Goal: Task Accomplishment & Management: Use online tool/utility

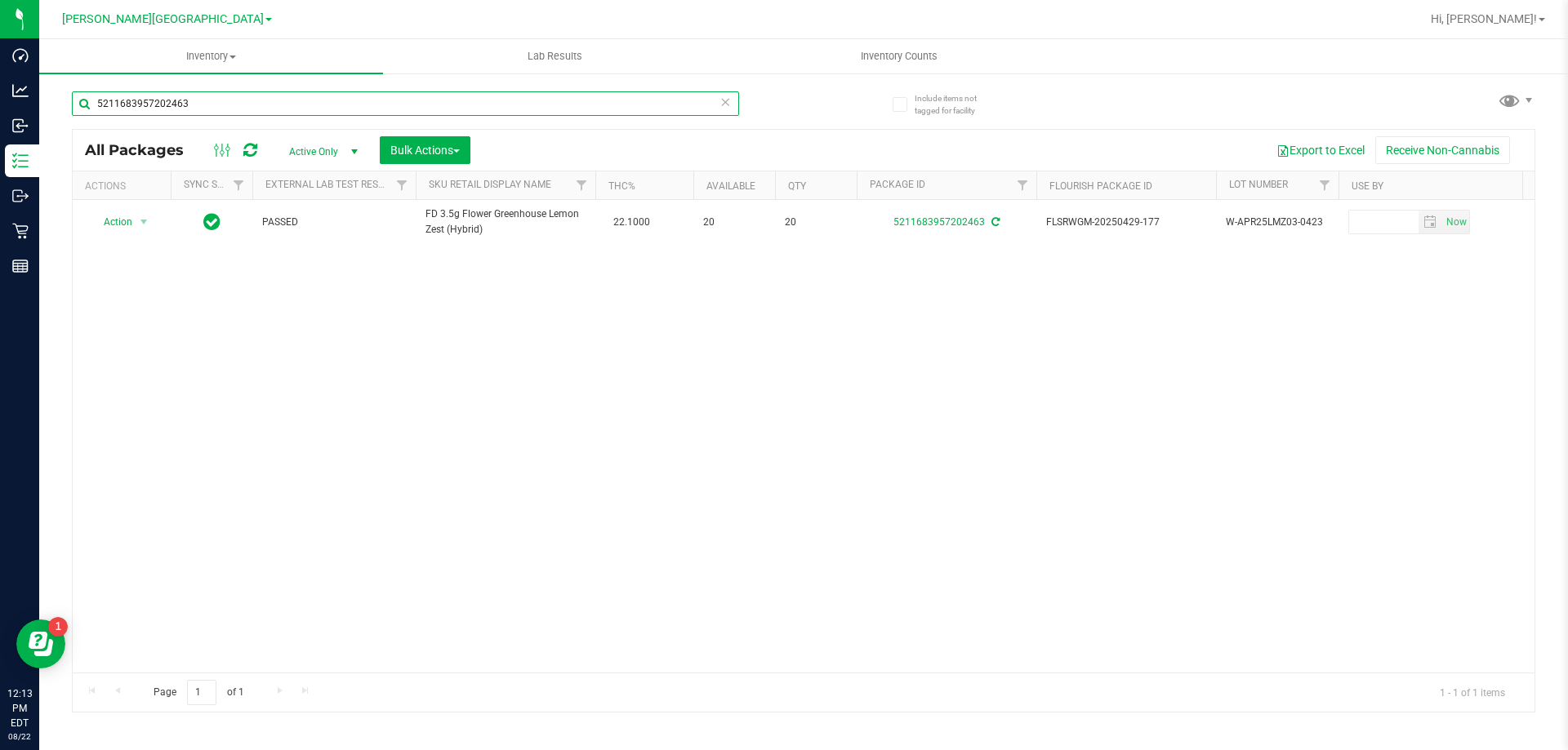
click at [514, 106] on input "5211683957202463" at bounding box center [405, 104] width 667 height 25
type input "7716757766870498"
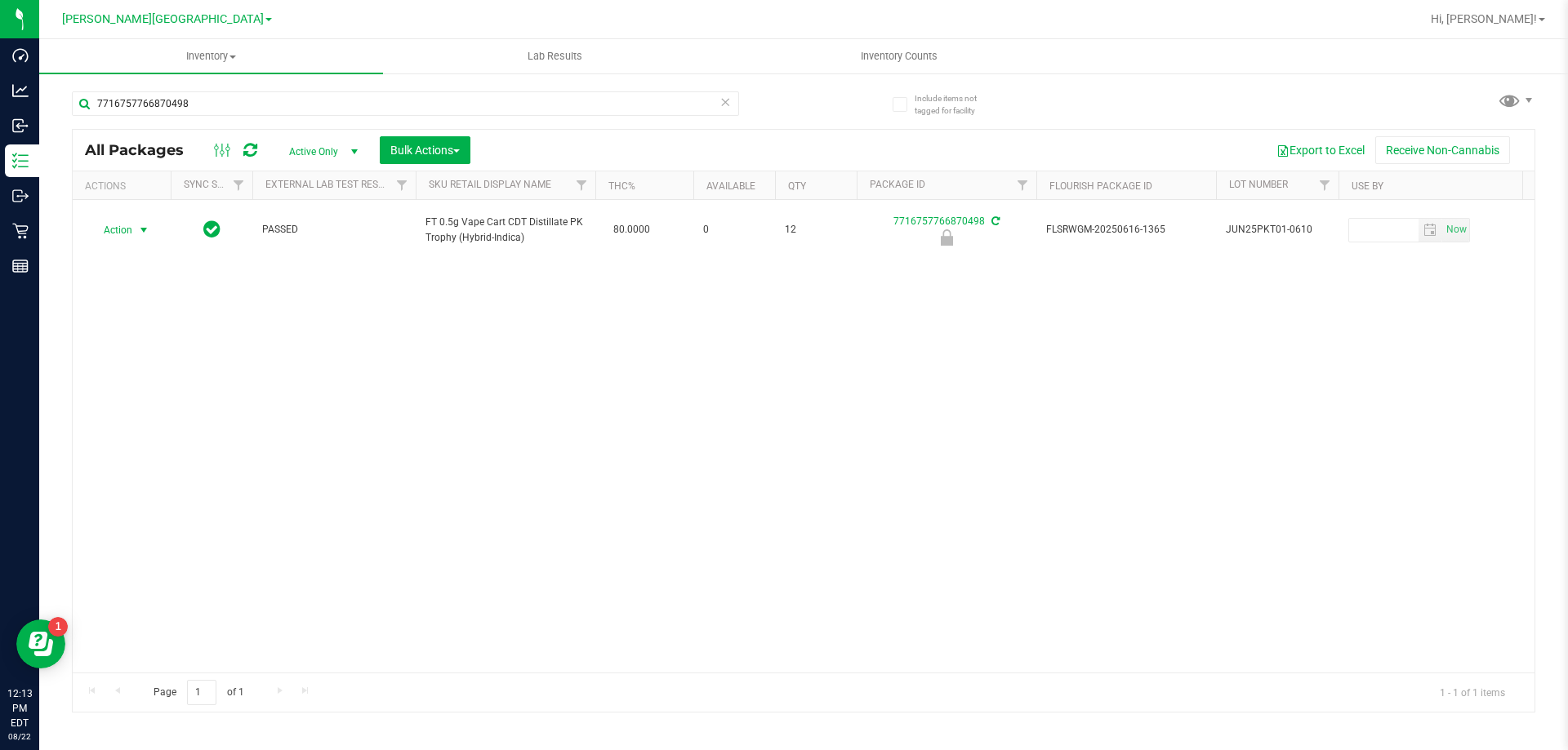
click at [129, 239] on span "Action" at bounding box center [111, 229] width 44 height 23
click at [159, 411] on li "Unlock package" at bounding box center [142, 423] width 105 height 25
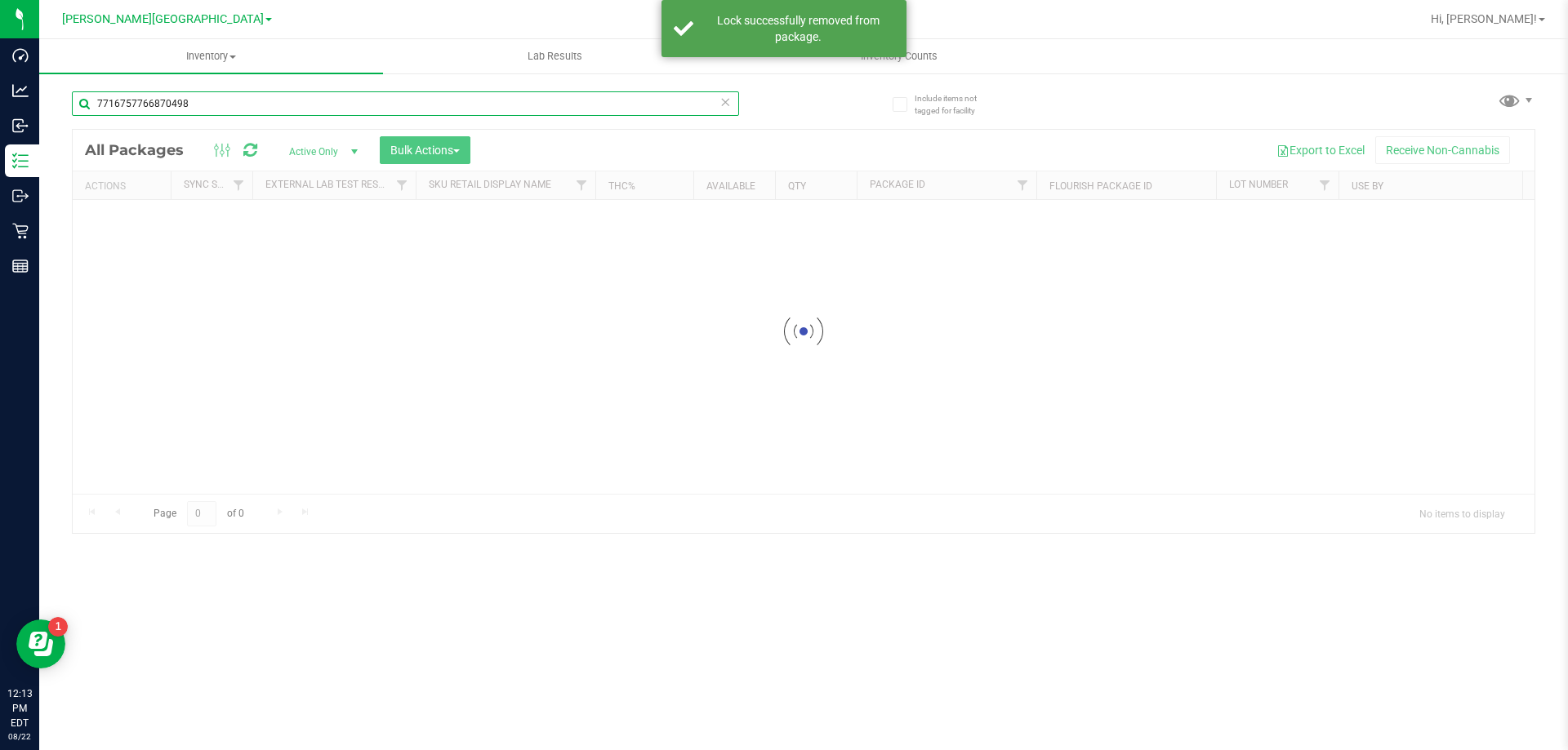
click at [178, 105] on input "7716757766870498" at bounding box center [405, 104] width 667 height 25
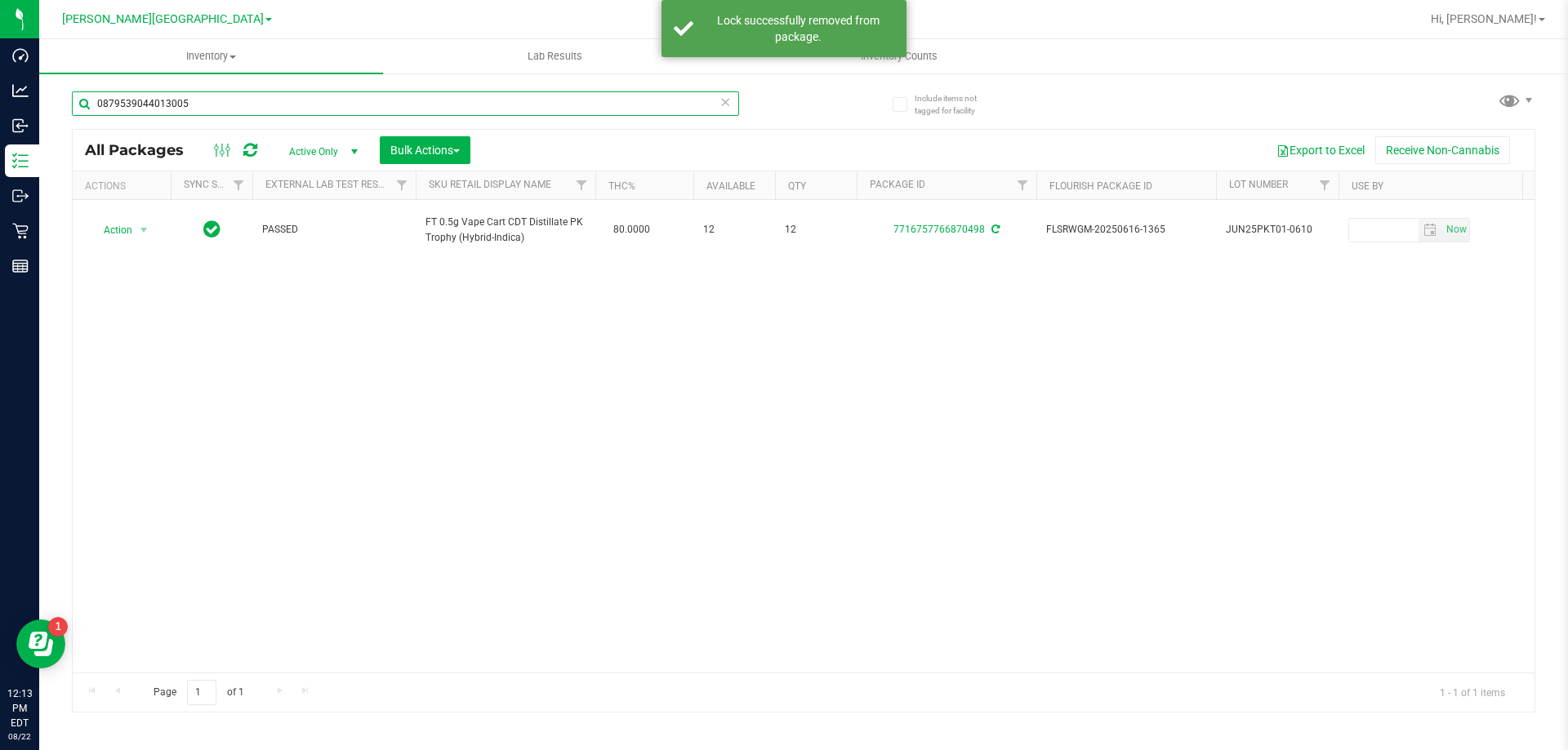
type input "0879539044013005"
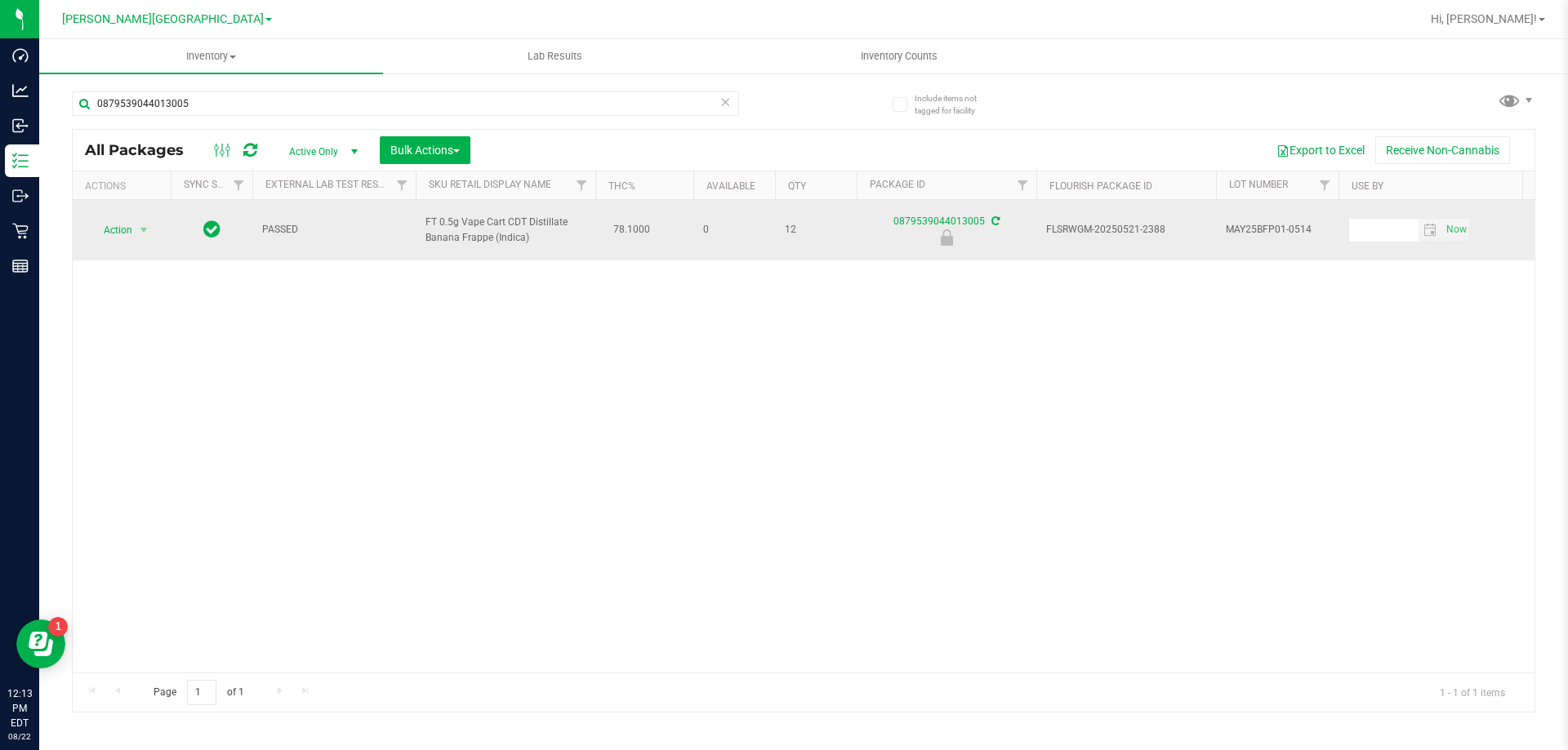
click at [109, 249] on td "Action Action Edit attributes Global inventory Locate package Package audit log…" at bounding box center [121, 230] width 98 height 61
click at [115, 237] on span "Action" at bounding box center [111, 229] width 44 height 23
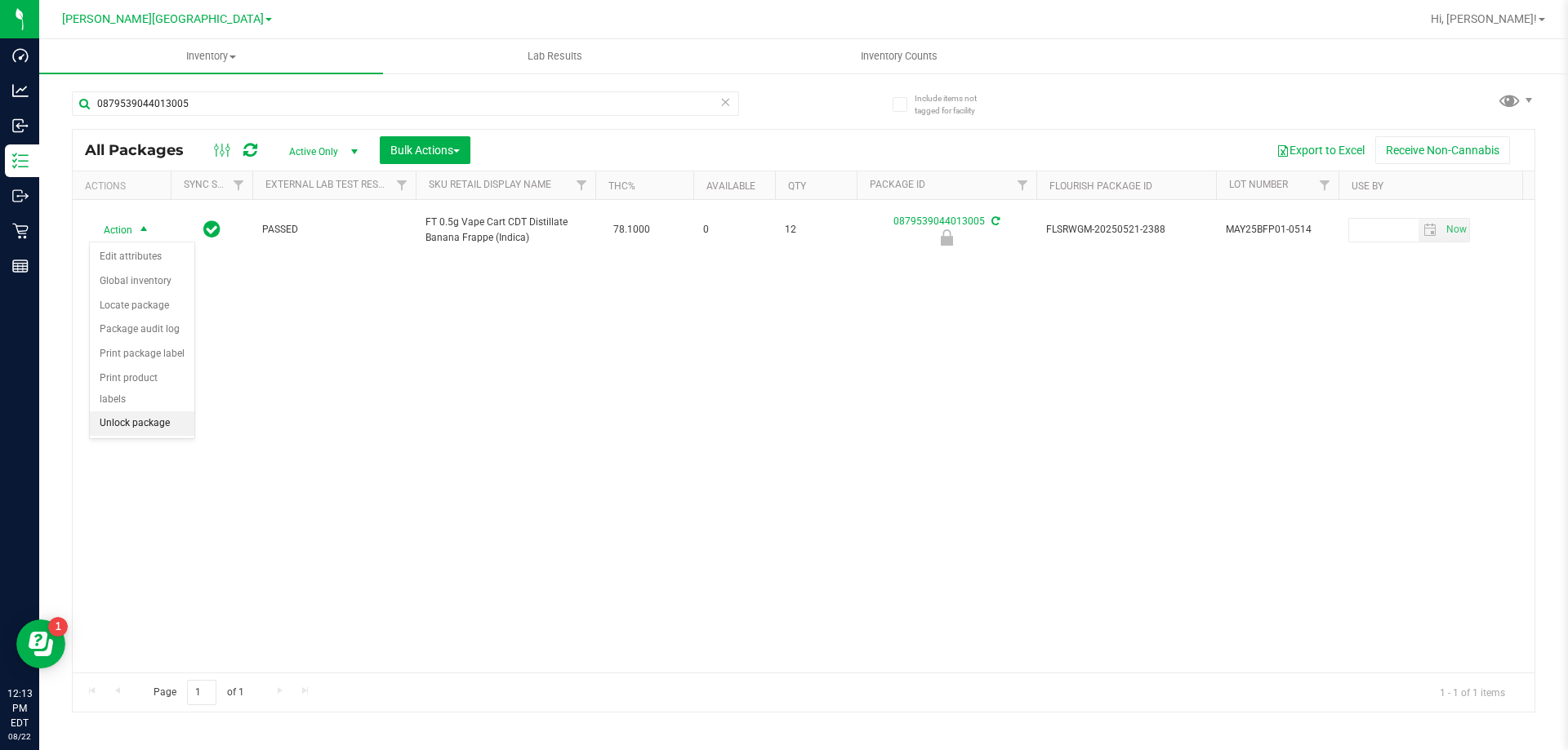
click at [153, 411] on li "Unlock package" at bounding box center [142, 423] width 105 height 25
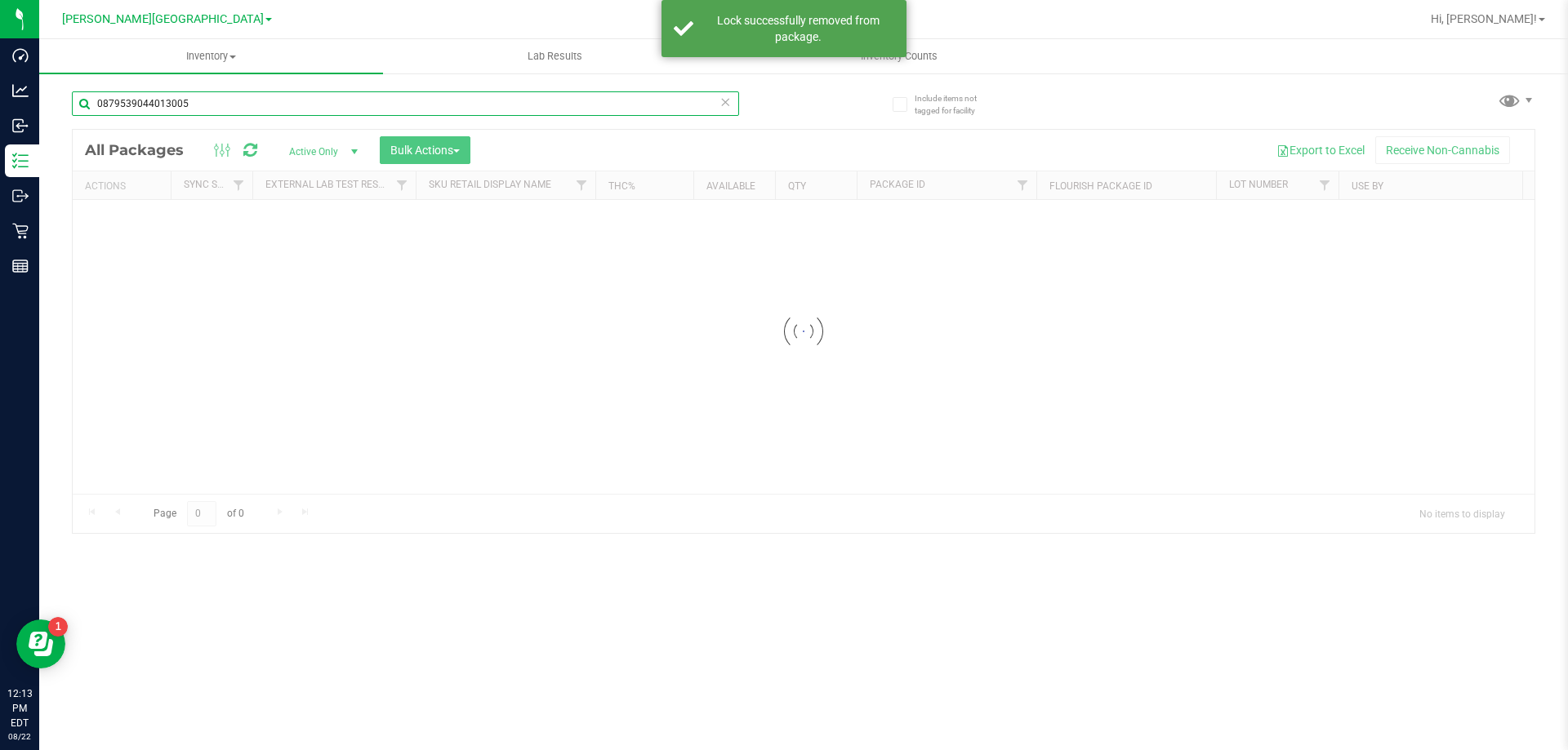
click at [153, 102] on input "0879539044013005" at bounding box center [405, 104] width 667 height 25
click at [153, 102] on div "Inventory All packages All inventory Waste log Create inventory Lab Results Inv…" at bounding box center [803, 395] width 1529 height 711
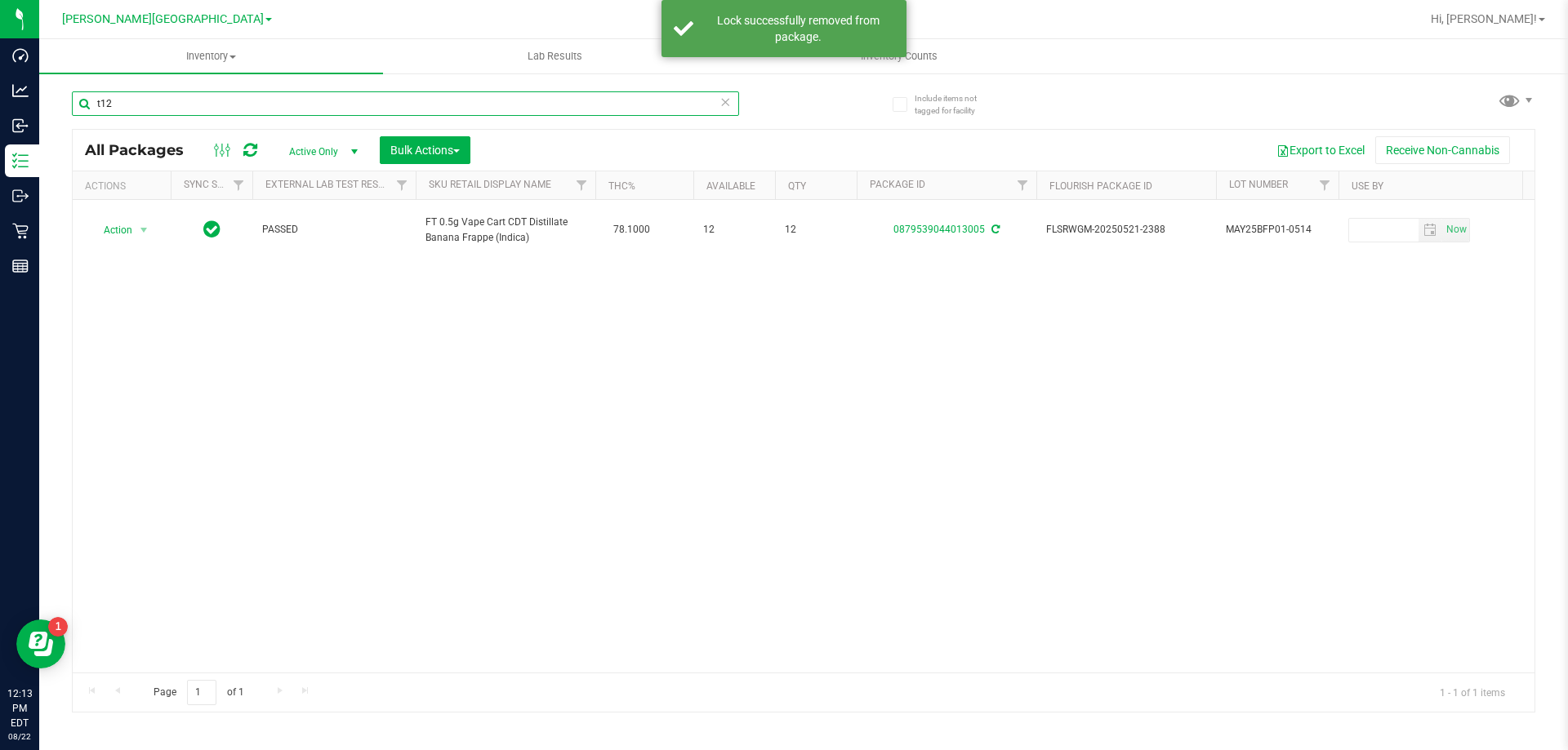
type input "t12"
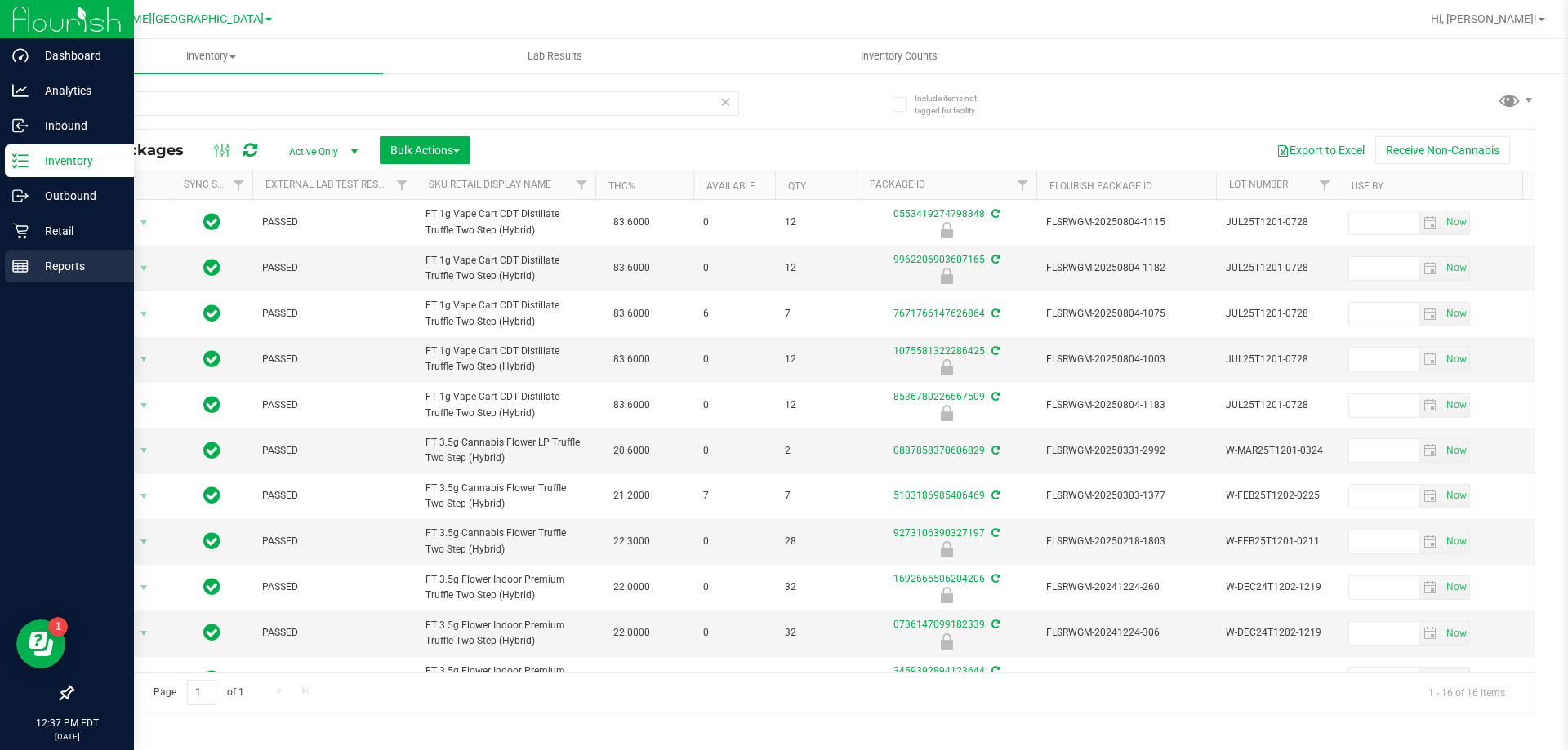
click at [19, 266] on line at bounding box center [20, 266] width 15 height 0
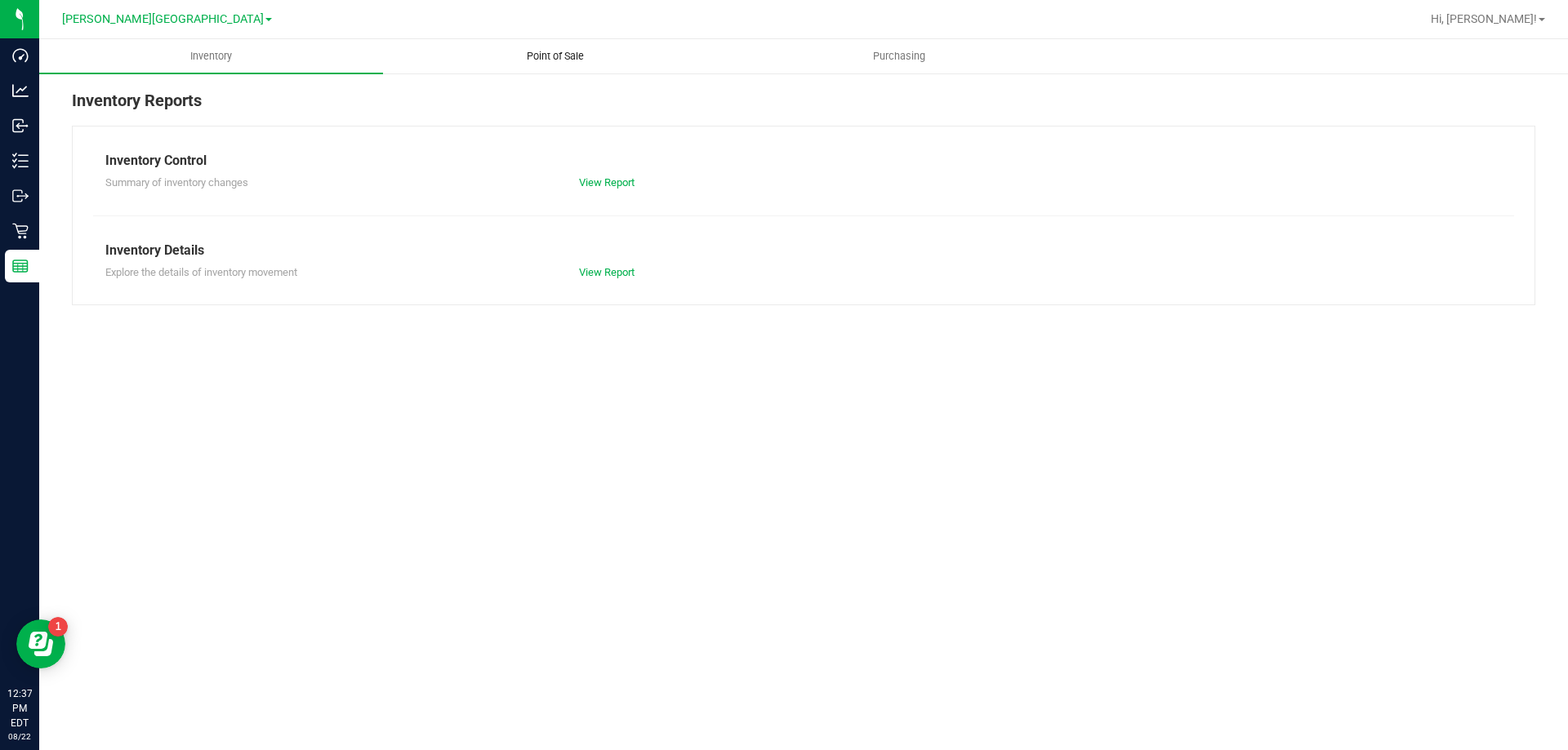
click at [584, 51] on span "Point of Sale" at bounding box center [555, 56] width 101 height 15
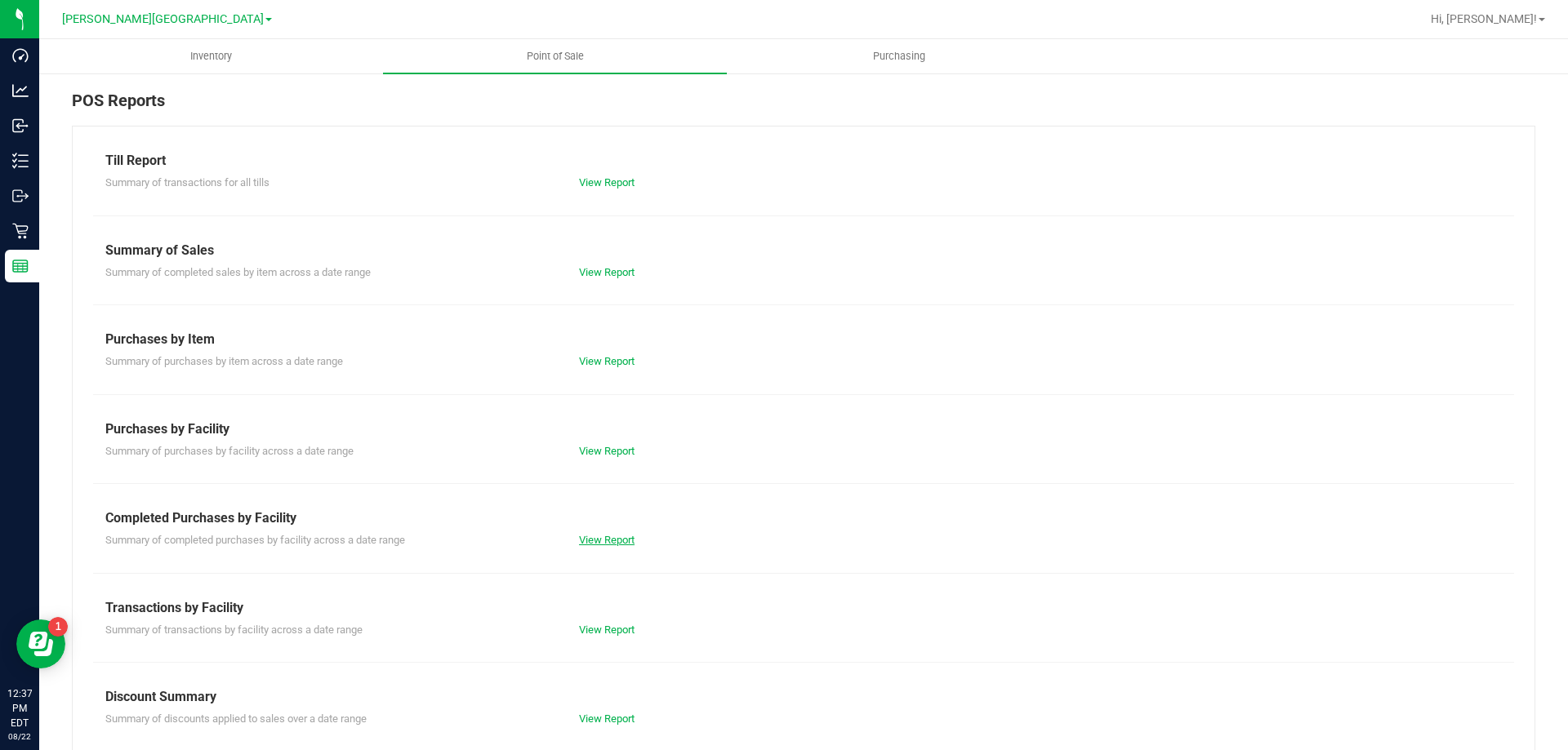
click at [598, 542] on link "View Report" at bounding box center [607, 540] width 55 height 12
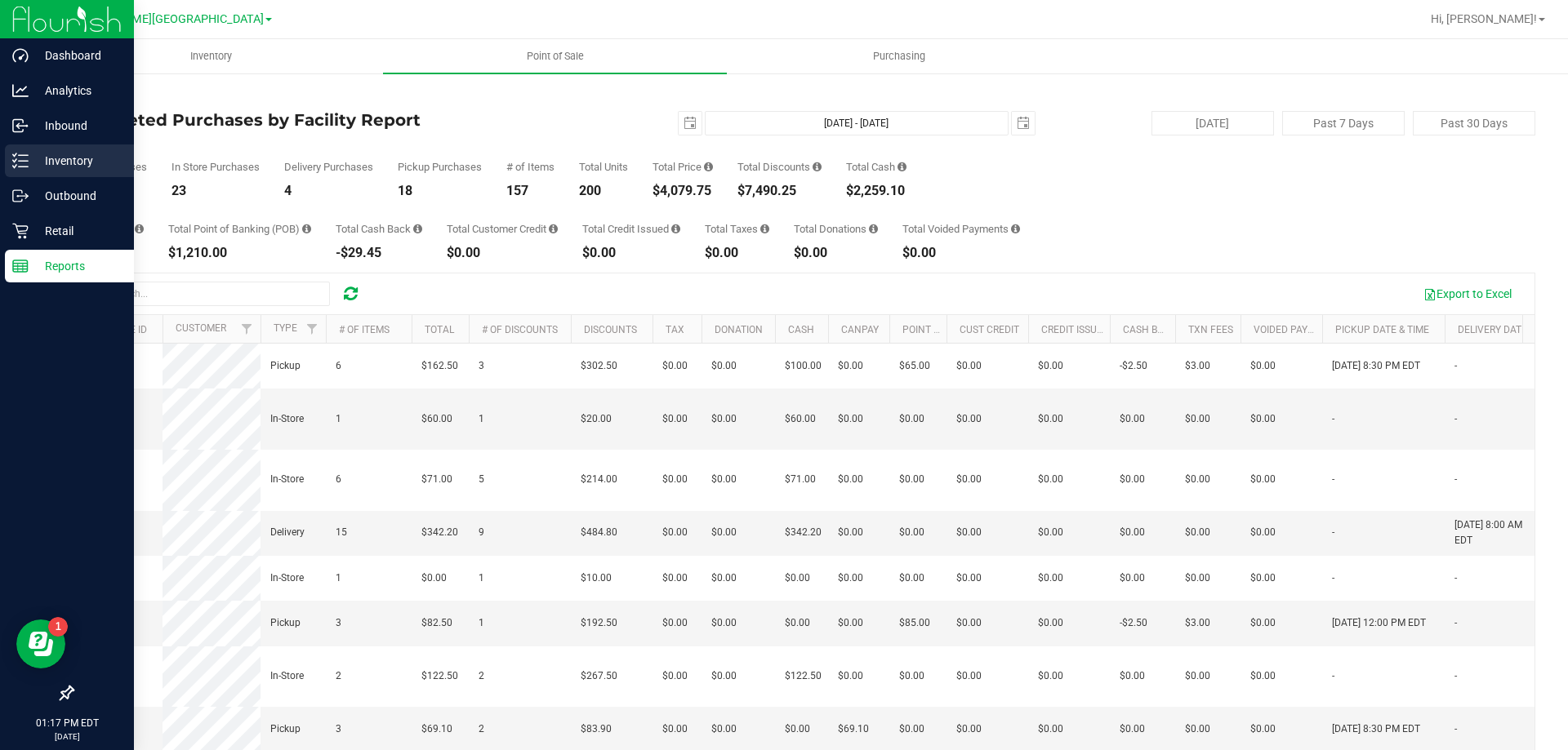
click at [40, 167] on p "Inventory" at bounding box center [77, 161] width 98 height 19
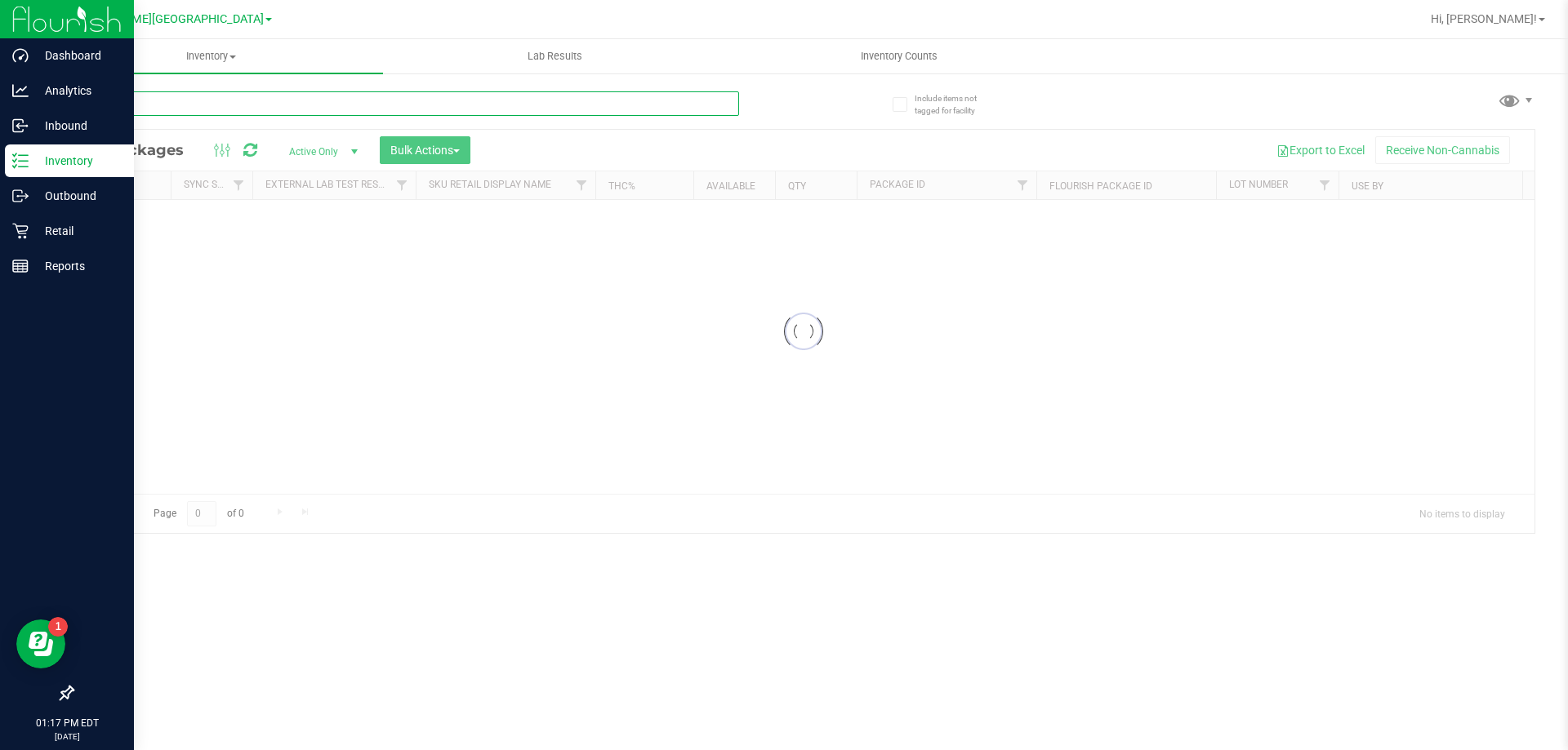
click at [363, 106] on div "Inventory All packages All inventory Waste log Create inventory Lab Results Inv…" at bounding box center [803, 395] width 1529 height 711
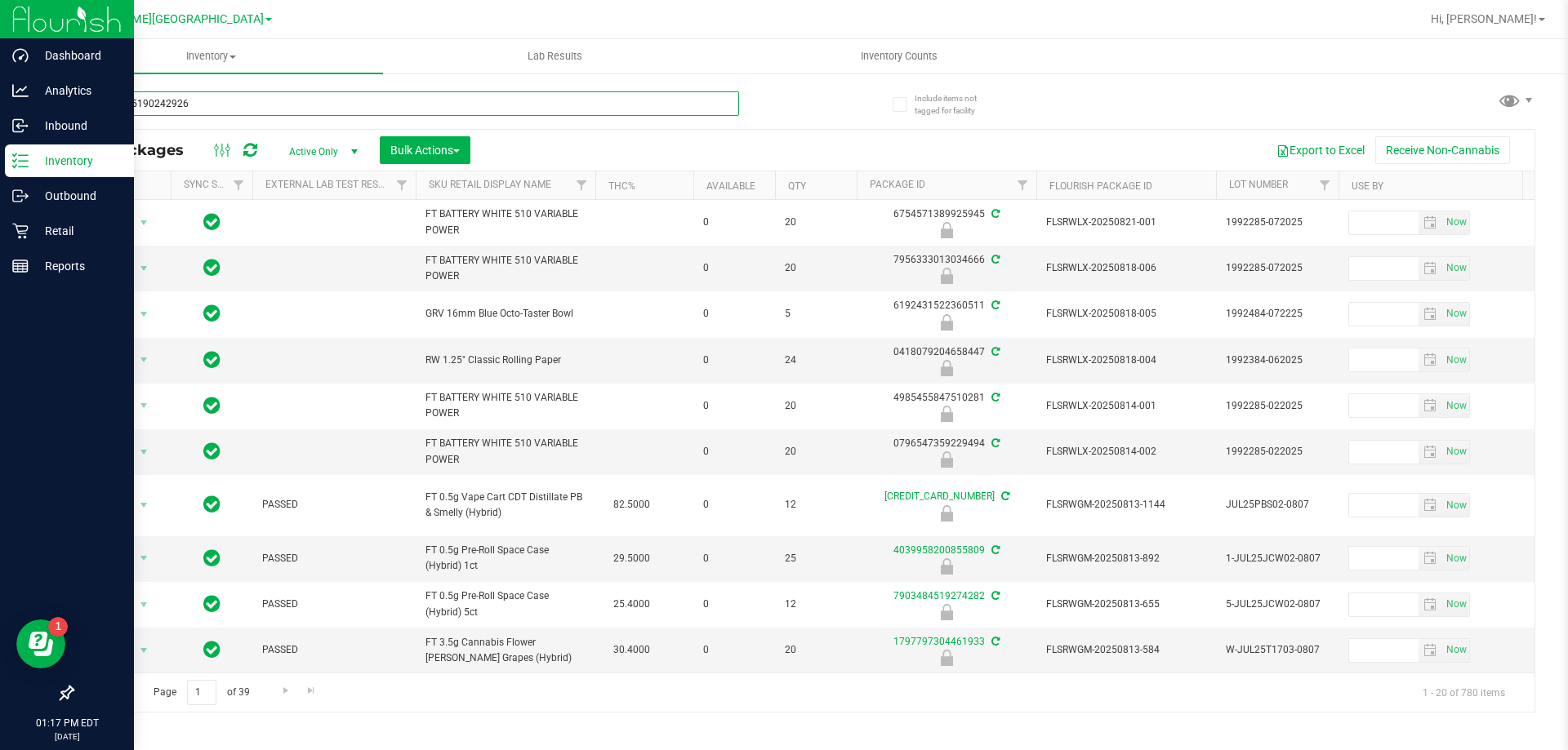
type input "1256135190242926"
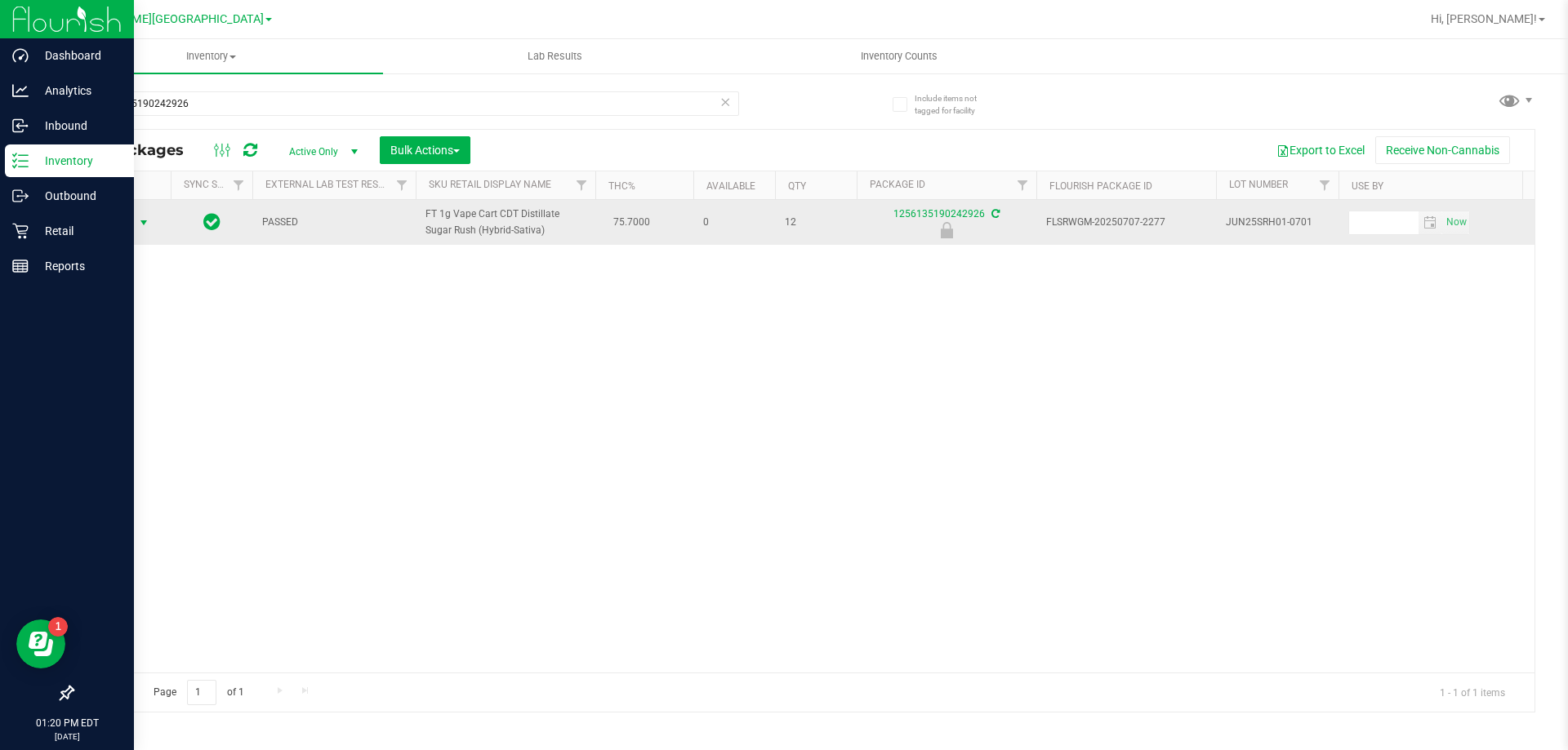
click at [114, 233] on span "Action" at bounding box center [111, 222] width 44 height 23
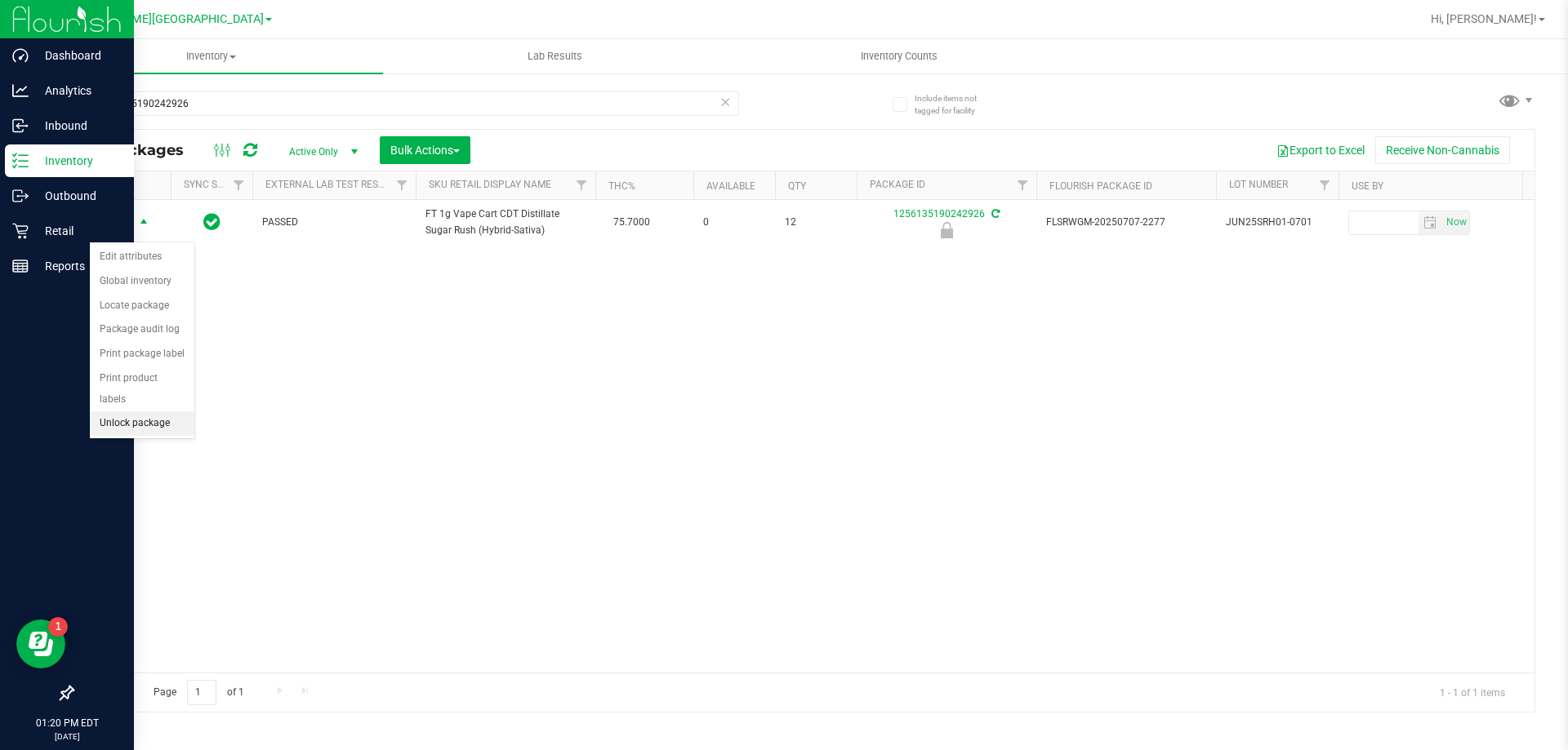
click at [157, 411] on li "Unlock package" at bounding box center [142, 423] width 105 height 25
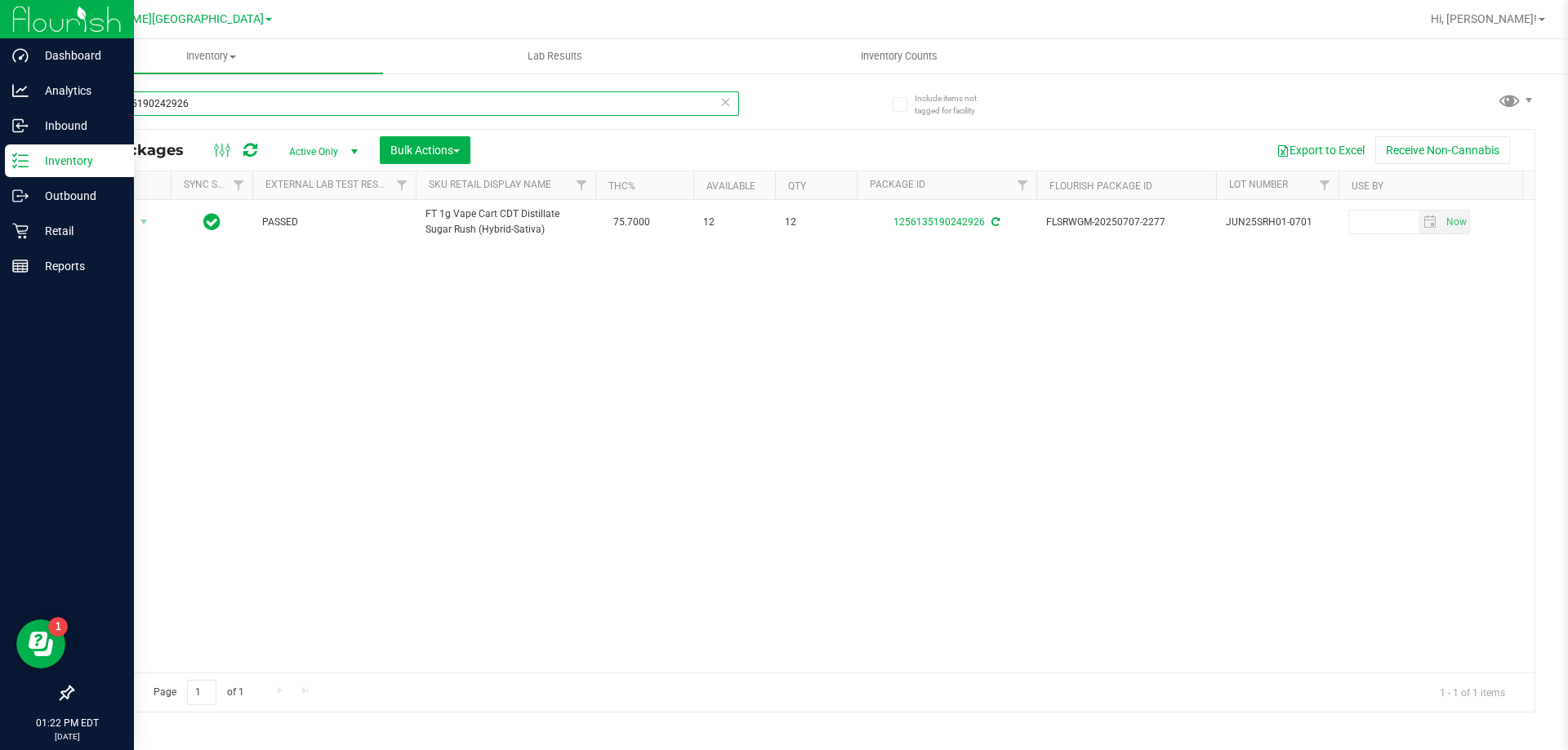
click at [161, 106] on input "1256135190242926" at bounding box center [405, 104] width 667 height 25
type input "9097410528921168"
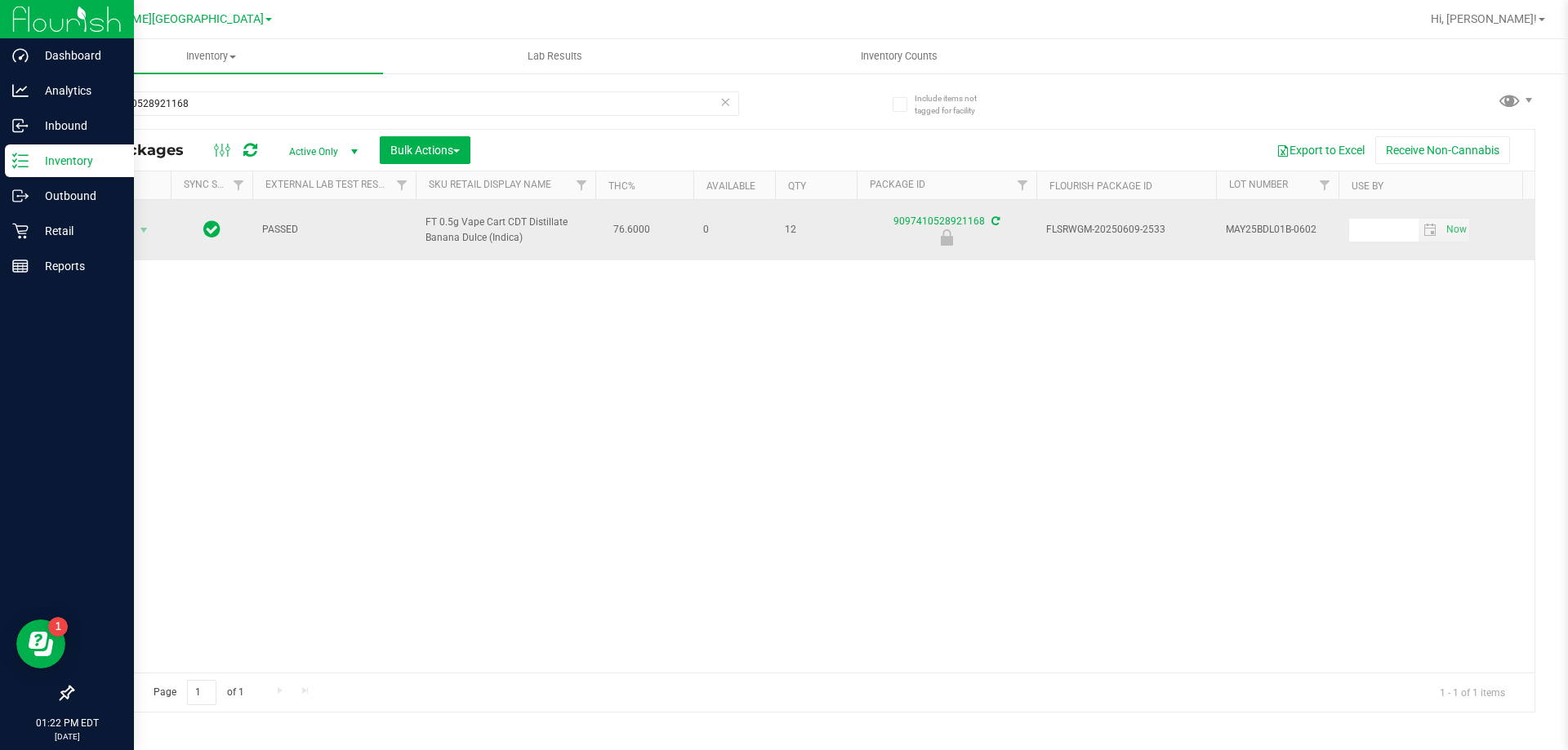
click at [117, 218] on span "Action" at bounding box center [111, 229] width 44 height 23
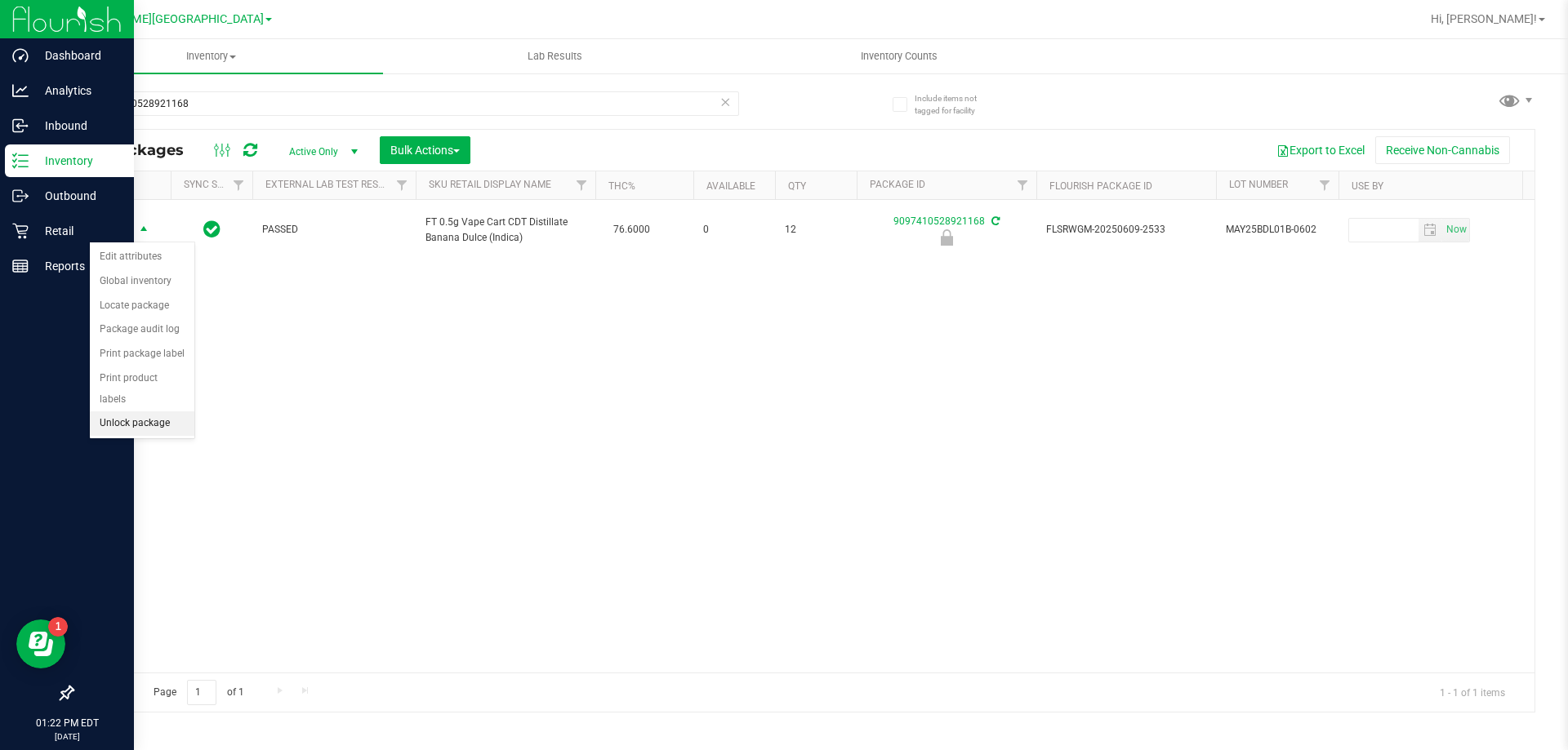
click at [147, 411] on li "Unlock package" at bounding box center [142, 423] width 105 height 25
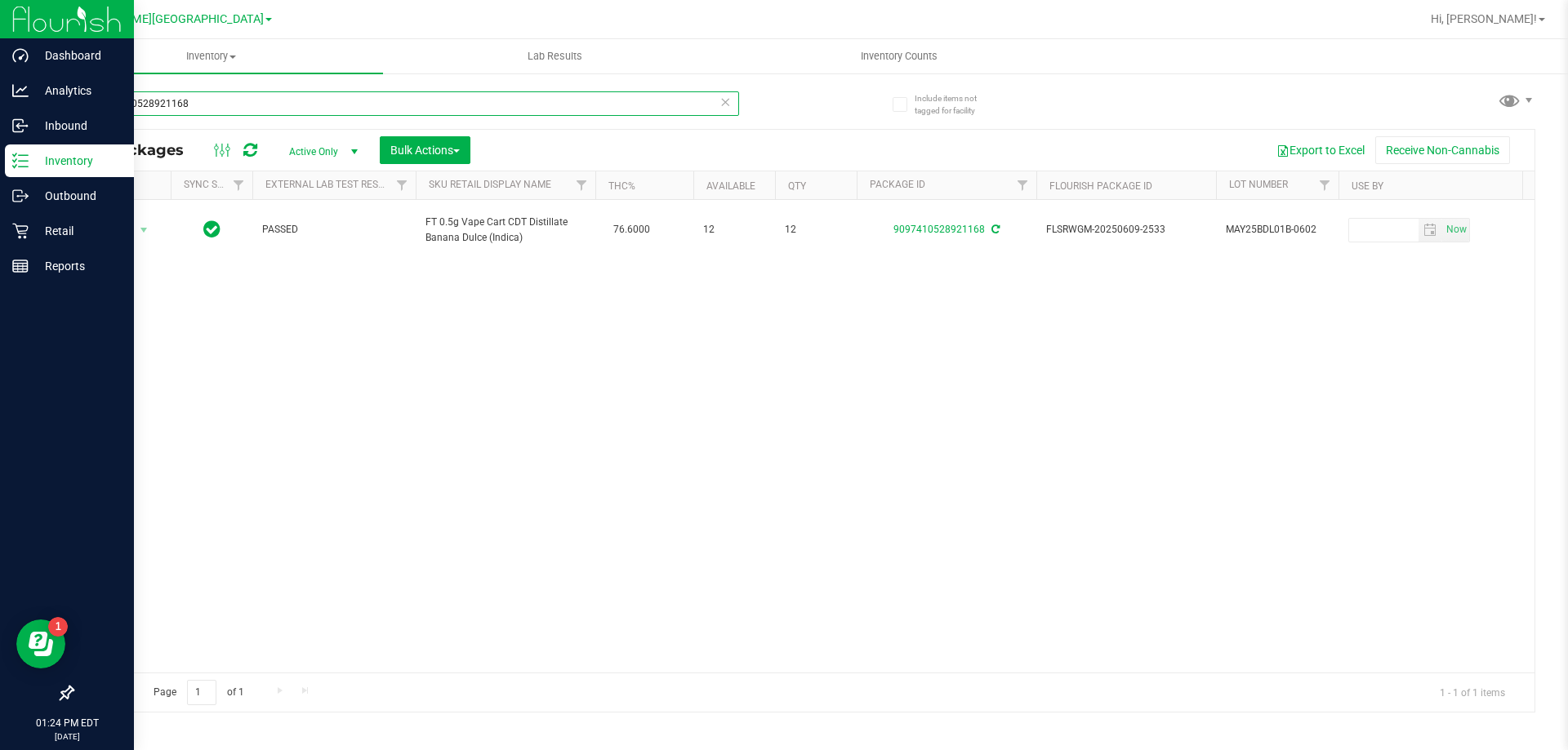
click at [137, 102] on input "9097410528921168" at bounding box center [405, 104] width 667 height 25
click at [148, 99] on input "9097410528921168" at bounding box center [405, 104] width 667 height 25
type input "5292746572484354"
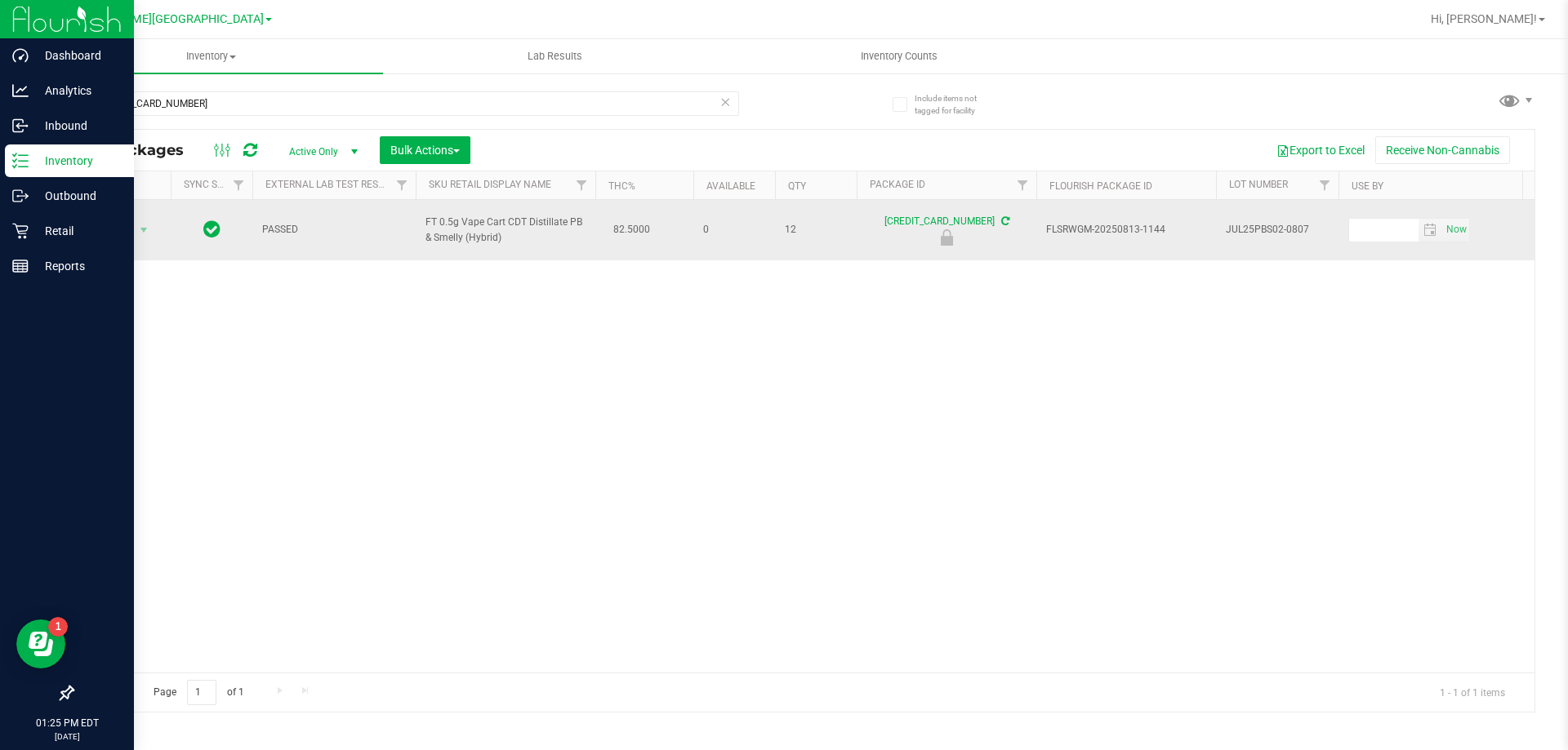
click at [117, 231] on span "Action" at bounding box center [111, 229] width 44 height 23
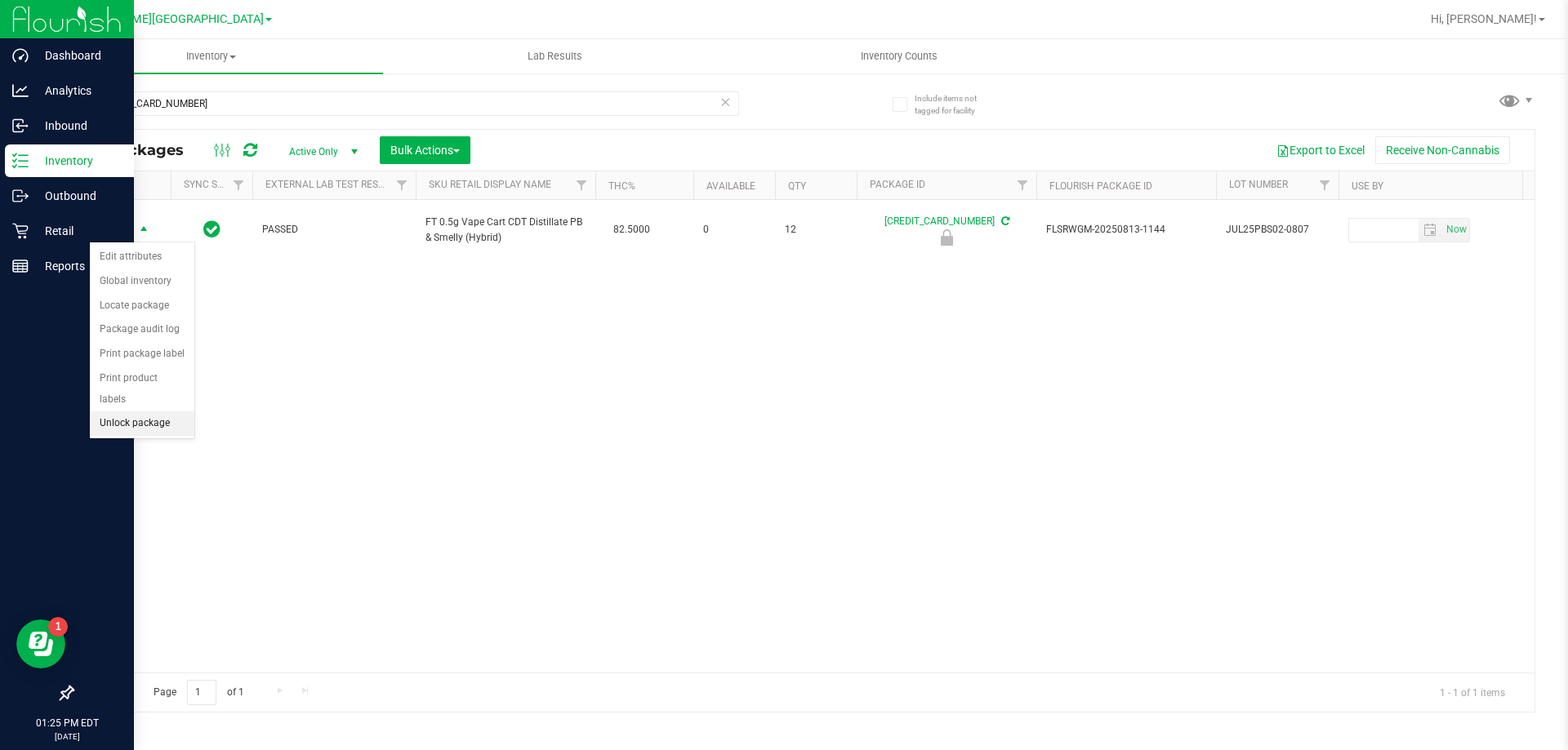
click at [154, 411] on li "Unlock package" at bounding box center [142, 423] width 105 height 25
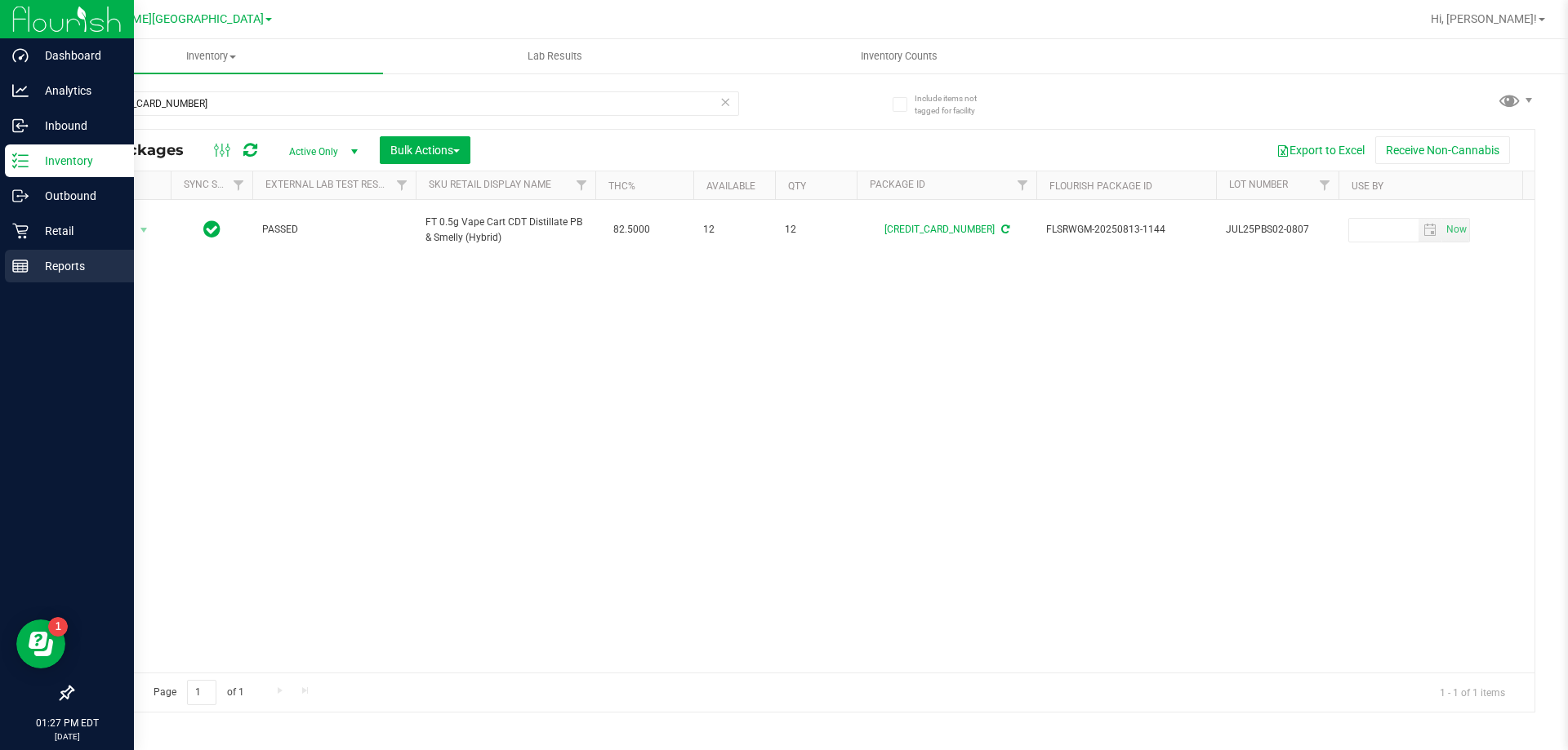
click at [6, 270] on div "Reports" at bounding box center [69, 266] width 129 height 33
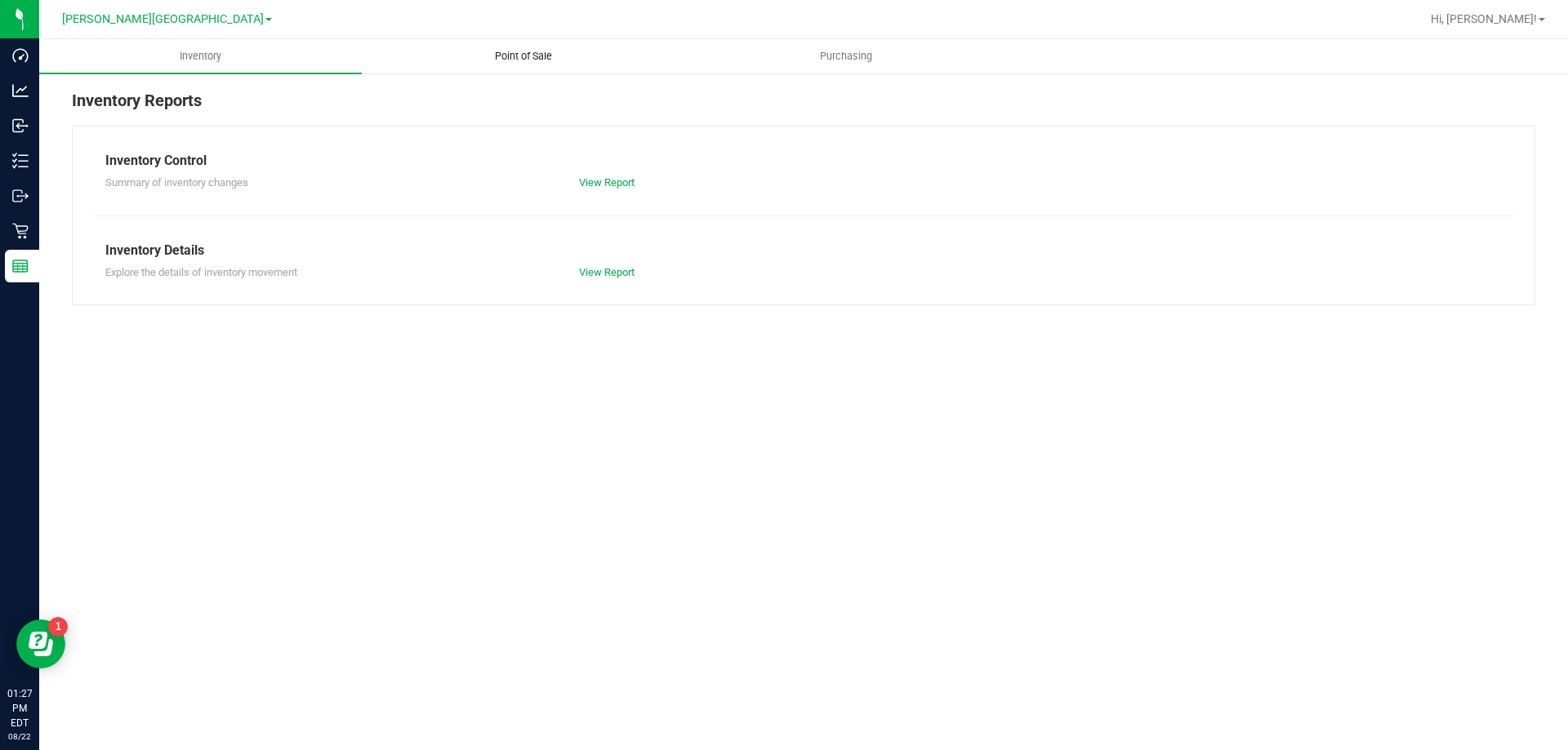
click at [543, 55] on span "Point of Sale" at bounding box center [523, 56] width 101 height 15
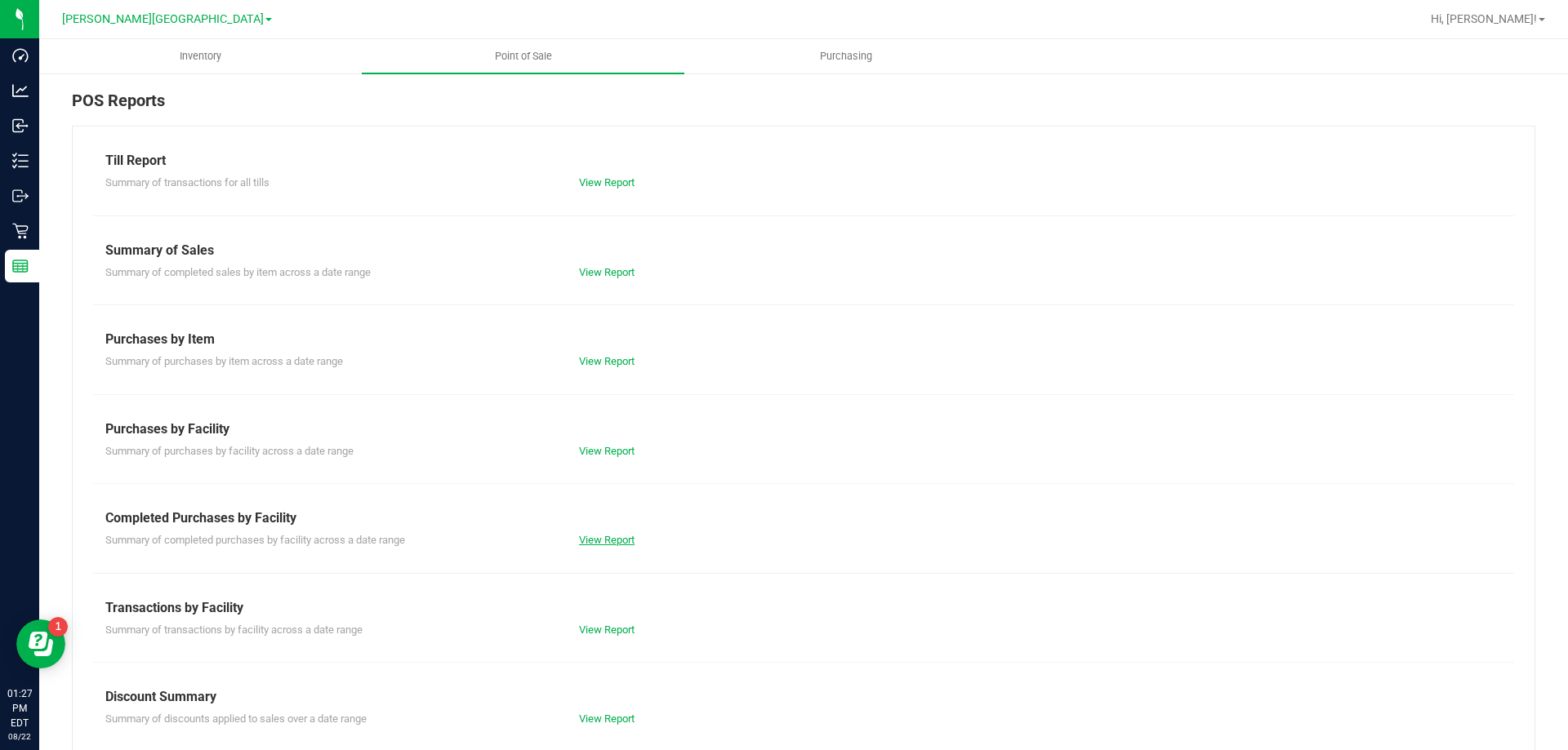
click at [591, 539] on link "View Report" at bounding box center [607, 540] width 55 height 12
